Goal: Task Accomplishment & Management: Complete application form

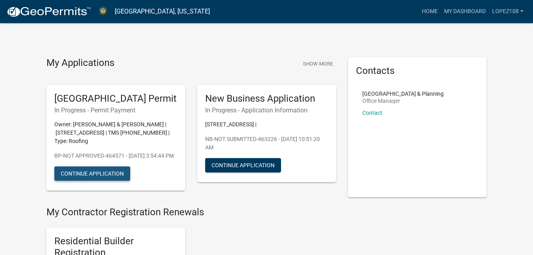
click at [93, 181] on button "Continue Application" at bounding box center [92, 173] width 76 height 14
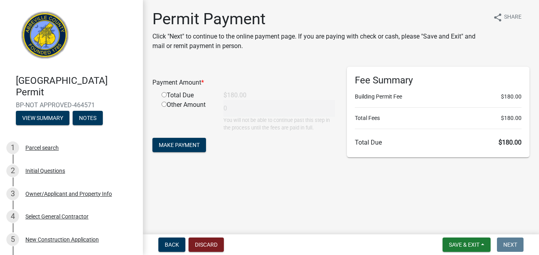
click at [164, 94] on input "radio" at bounding box center [163, 94] width 5 height 5
radio input "true"
type input "180"
click at [193, 142] on span "Make Payment" at bounding box center [179, 145] width 41 height 6
click at [165, 96] on input "radio" at bounding box center [163, 94] width 5 height 5
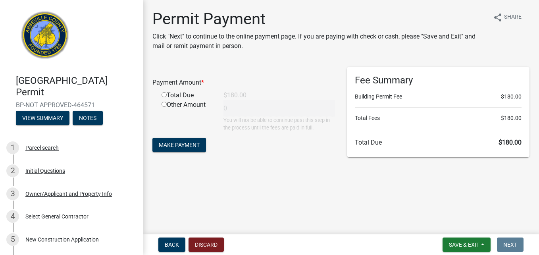
radio input "true"
type input "180"
click at [174, 146] on span "Make Payment" at bounding box center [179, 145] width 41 height 6
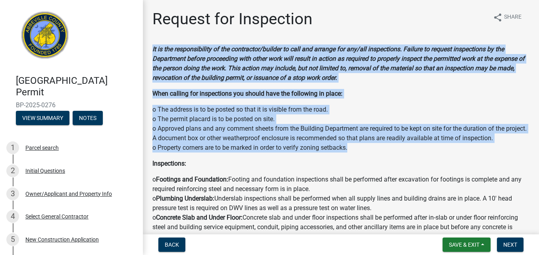
drag, startPoint x: 186, startPoint y: 47, endPoint x: 523, endPoint y: 147, distance: 351.4
click at [523, 147] on div "It is the responsibility of the contractor/builder to call and arrange for any/…" at bounding box center [340, 160] width 377 height 232
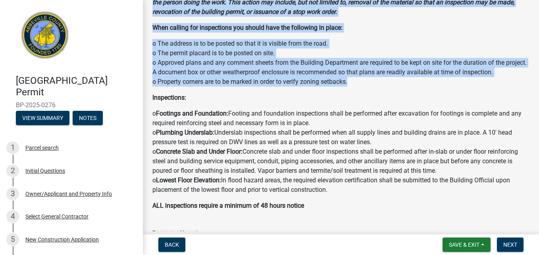
scroll to position [79, 0]
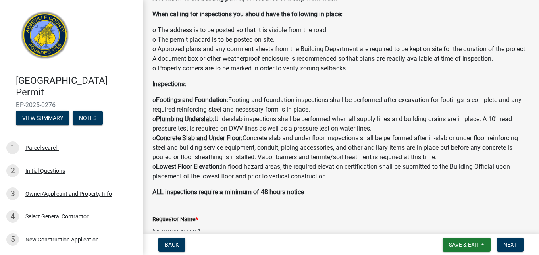
click at [394, 81] on p "Inspections:" at bounding box center [340, 84] width 377 height 10
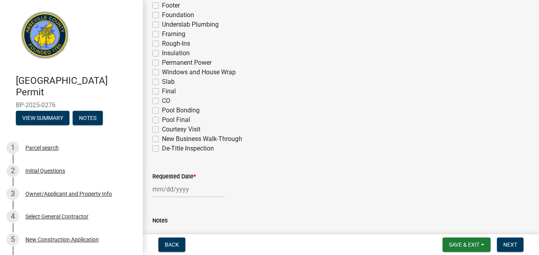
scroll to position [544, 0]
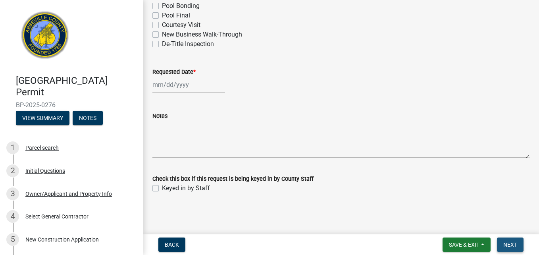
click at [513, 241] on span "Next" at bounding box center [510, 244] width 14 height 6
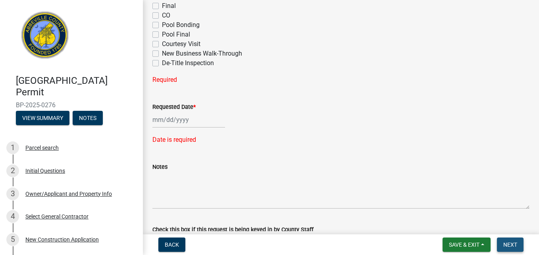
scroll to position [563, 0]
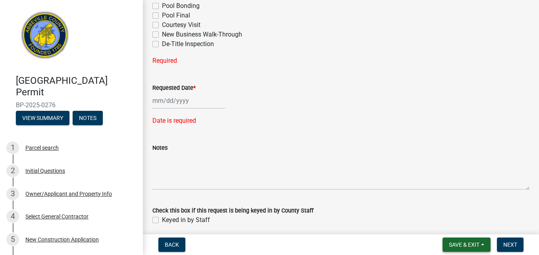
click at [458, 241] on span "Save & Exit" at bounding box center [464, 244] width 31 height 6
click at [448, 227] on button "Save & Exit" at bounding box center [458, 223] width 63 height 19
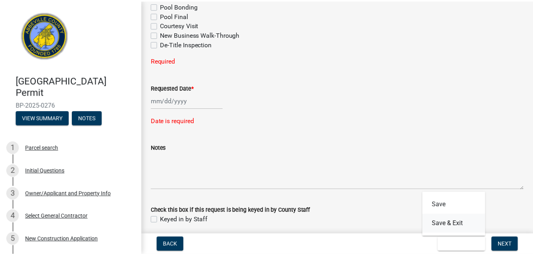
scroll to position [0, 0]
